Goal: Find specific page/section: Find specific page/section

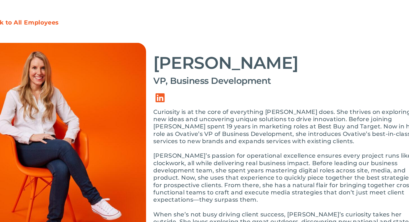
click at [227, 119] on p "Curiosity is at the core of everything [PERSON_NAME] does. She thrives on explo…" at bounding box center [271, 125] width 200 height 28
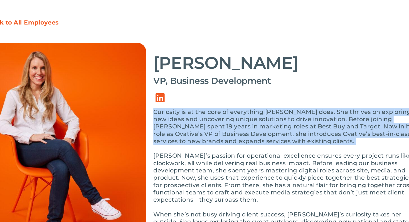
click at [227, 119] on p "Curiosity is at the core of everything [PERSON_NAME] does. She thrives on explo…" at bounding box center [271, 125] width 200 height 28
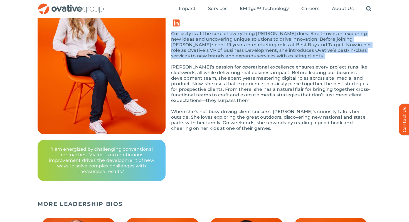
scroll to position [47, 0]
